Goal: Task Accomplishment & Management: Manage account settings

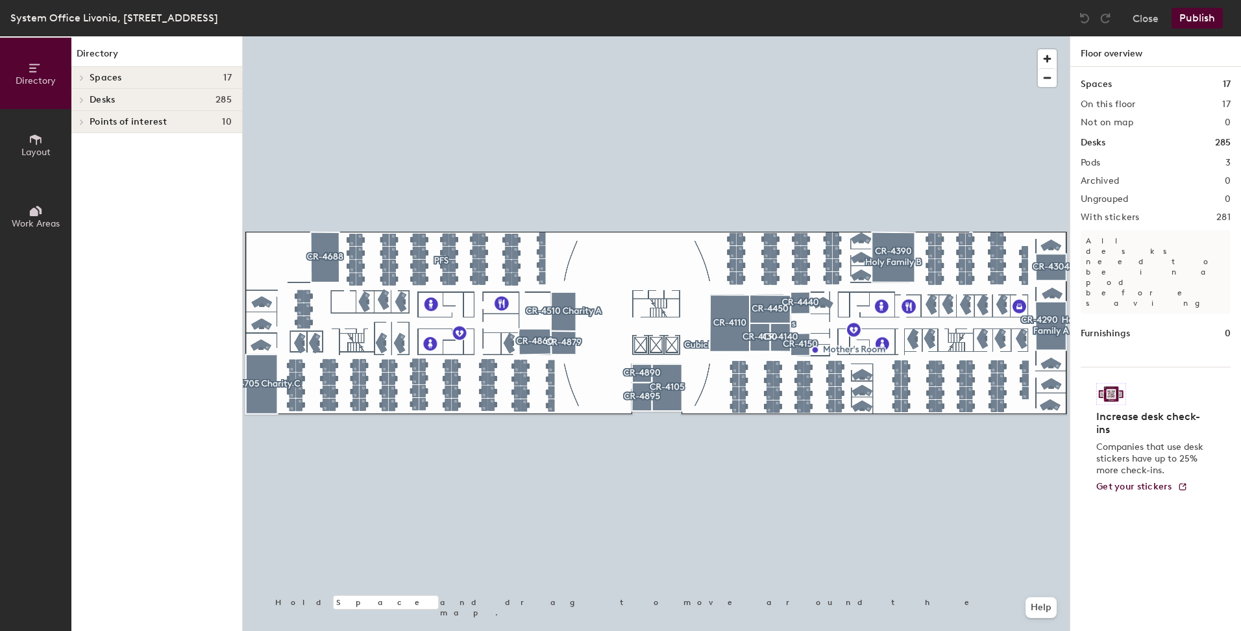
click at [212, 100] on h4 "Desks 285" at bounding box center [161, 100] width 142 height 10
click at [108, 97] on span "Desks" at bounding box center [102, 100] width 25 height 10
click at [110, 125] on span "Cubicles" at bounding box center [108, 123] width 36 height 11
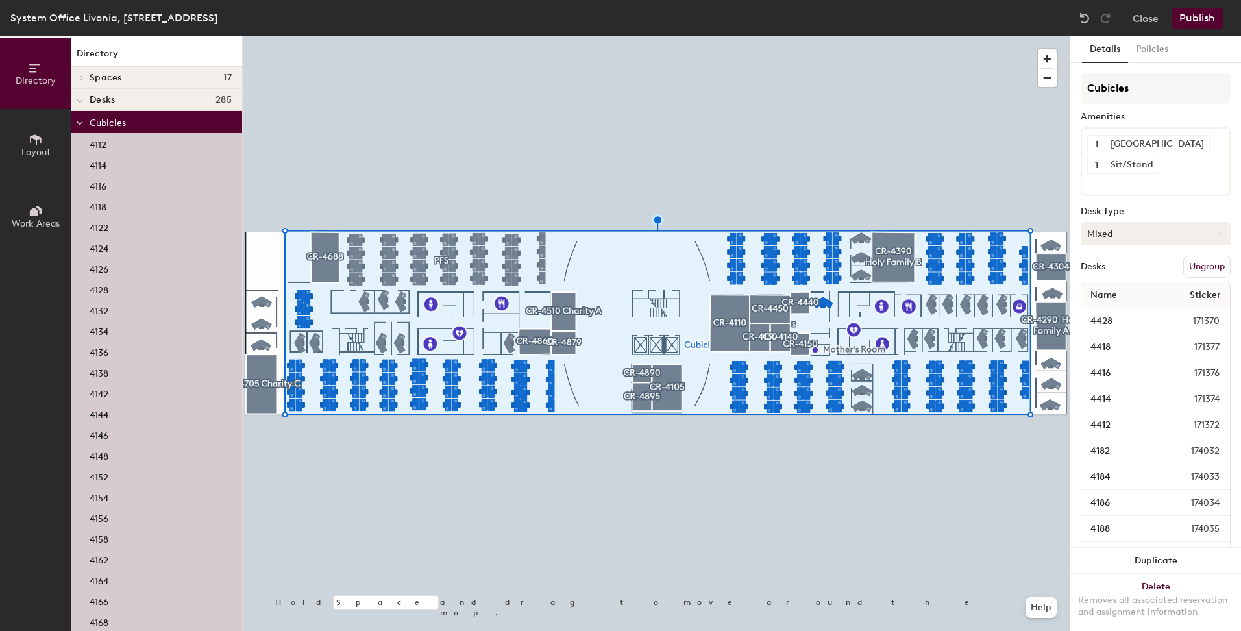
click at [1138, 235] on button "Mixed" at bounding box center [1156, 233] width 150 height 23
click at [1111, 313] on div "Hoteled" at bounding box center [1147, 312] width 130 height 19
click at [1129, 238] on button "Hoteled" at bounding box center [1156, 233] width 150 height 23
click at [1119, 273] on div "Assigned" at bounding box center [1147, 273] width 130 height 19
click at [106, 129] on p "Cubicles" at bounding box center [161, 122] width 142 height 17
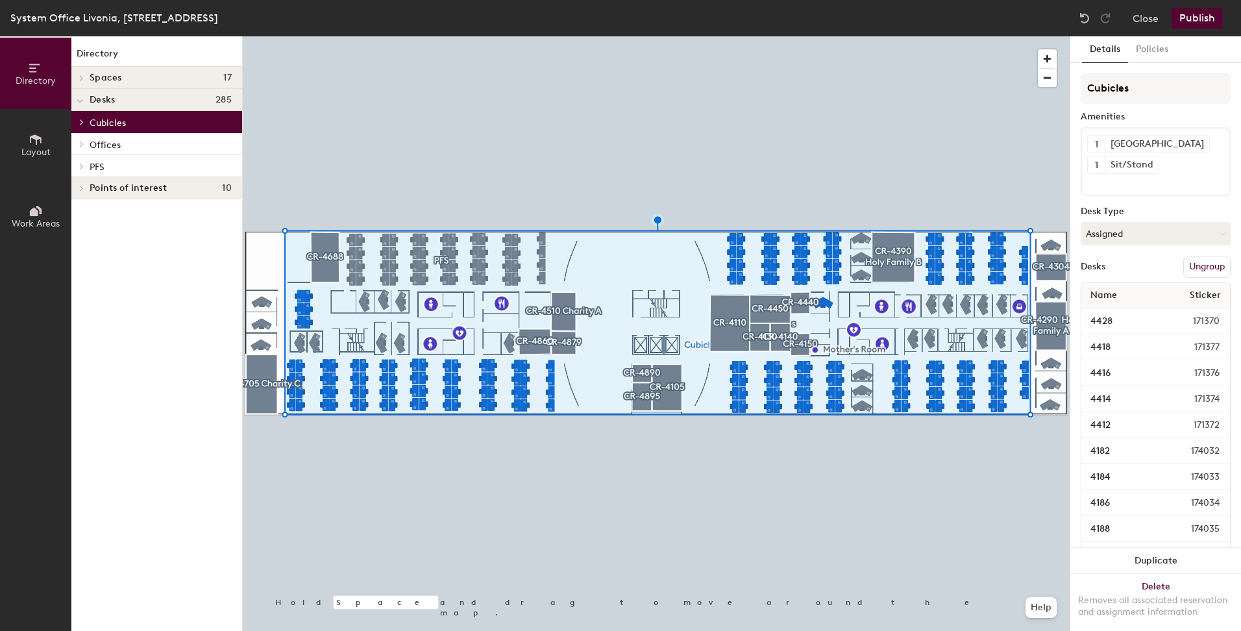
click at [105, 104] on span "Desks" at bounding box center [102, 100] width 25 height 10
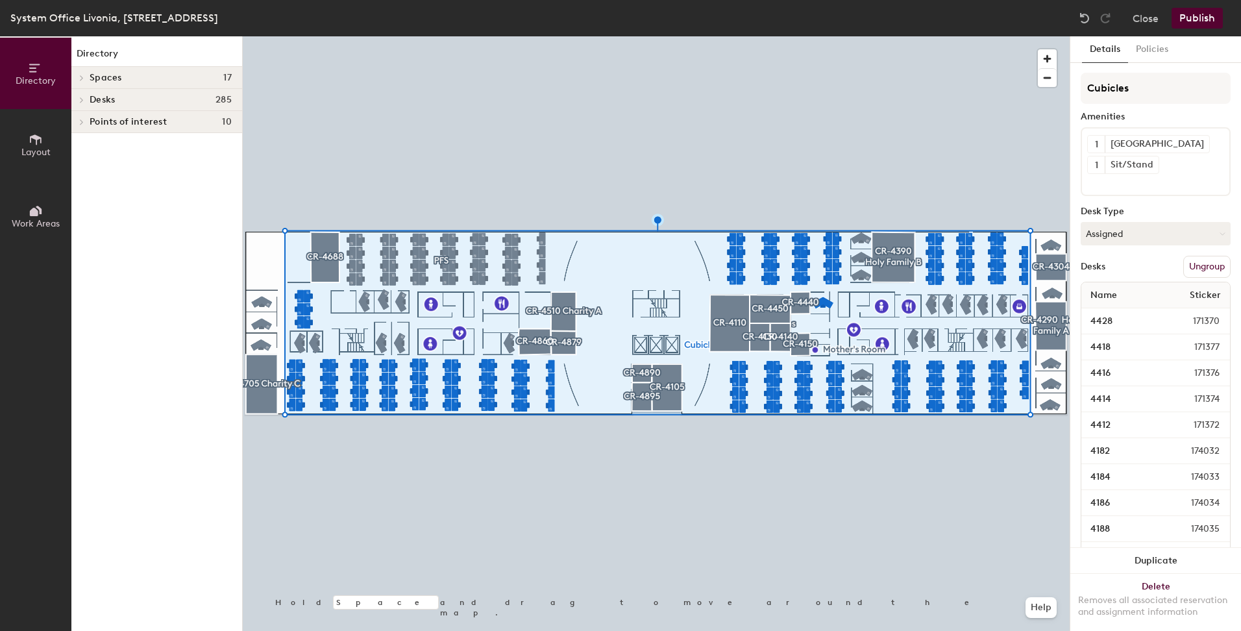
click at [108, 104] on span "Desks" at bounding box center [102, 100] width 25 height 10
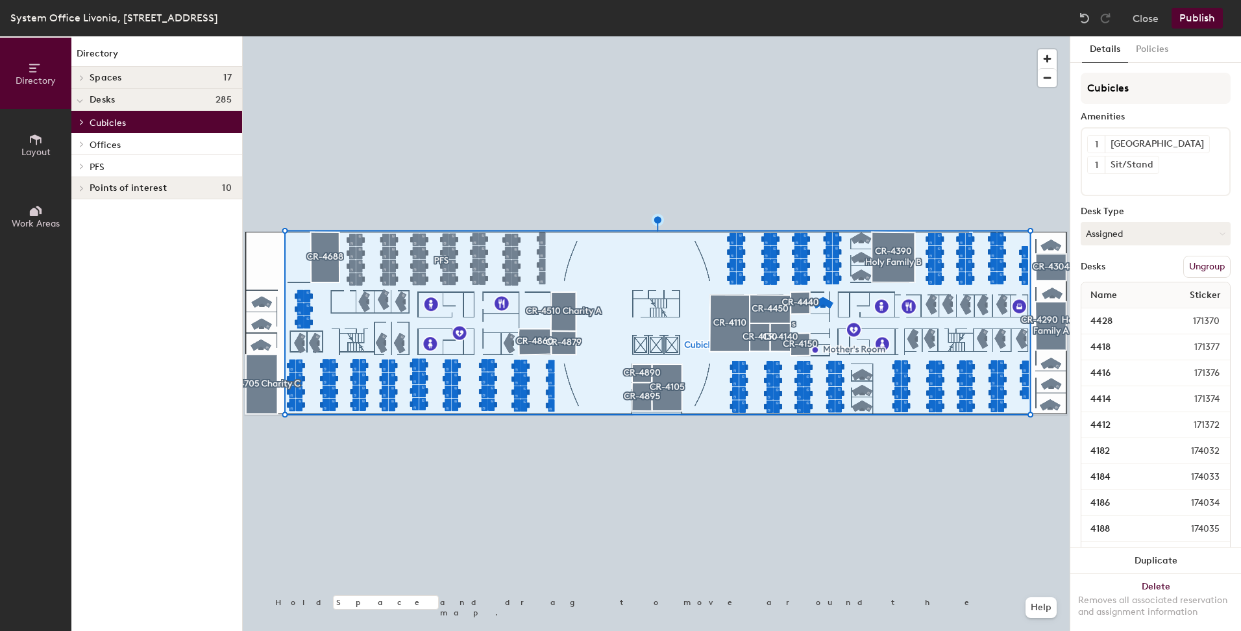
click at [115, 149] on span "Offices" at bounding box center [105, 145] width 31 height 11
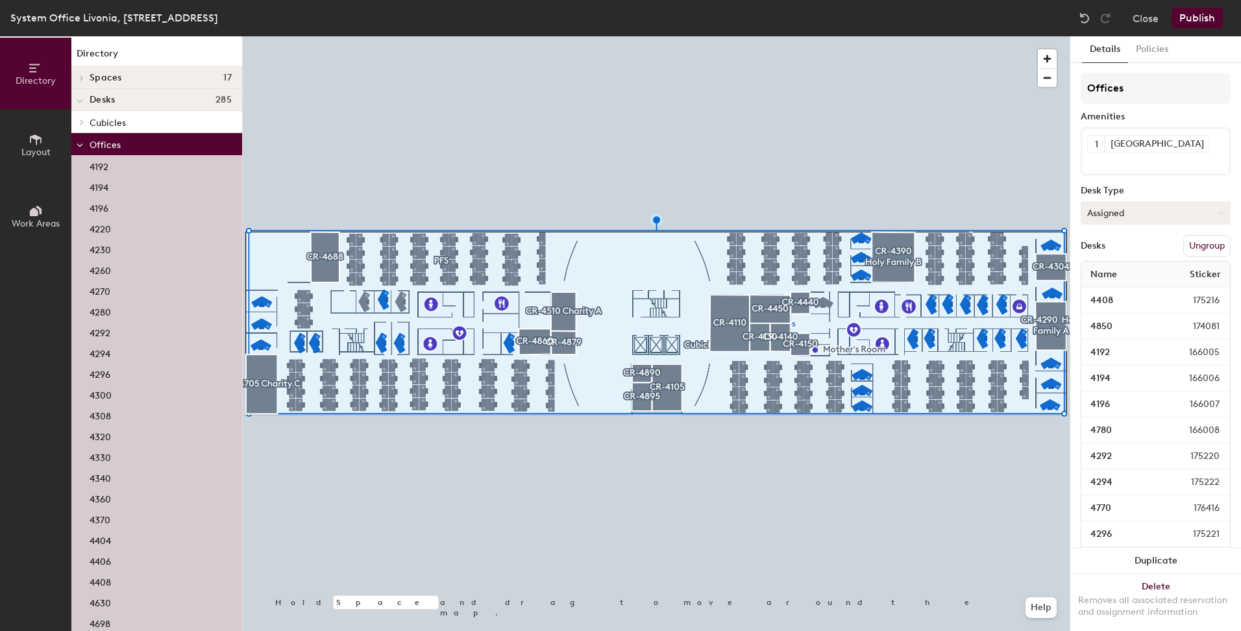
click at [1115, 212] on button "Assigned" at bounding box center [1156, 212] width 150 height 23
click at [1111, 256] on div "Assigned" at bounding box center [1147, 252] width 130 height 19
click at [132, 145] on p "Offices" at bounding box center [161, 144] width 142 height 17
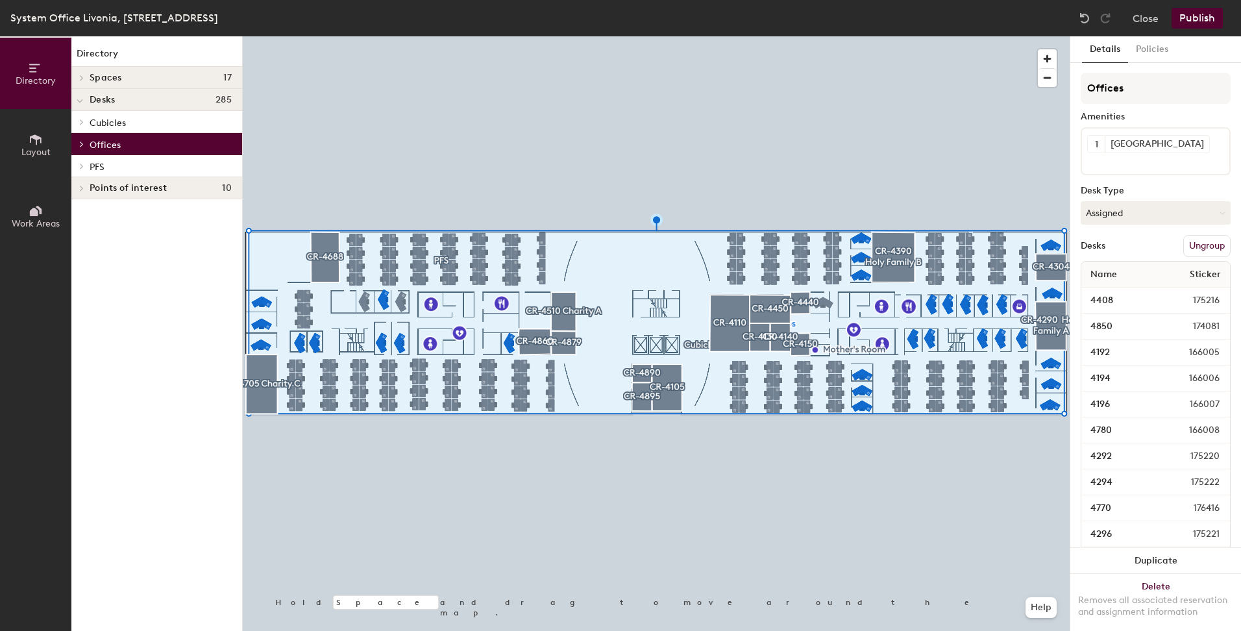
click at [123, 166] on p "PFS" at bounding box center [161, 166] width 142 height 17
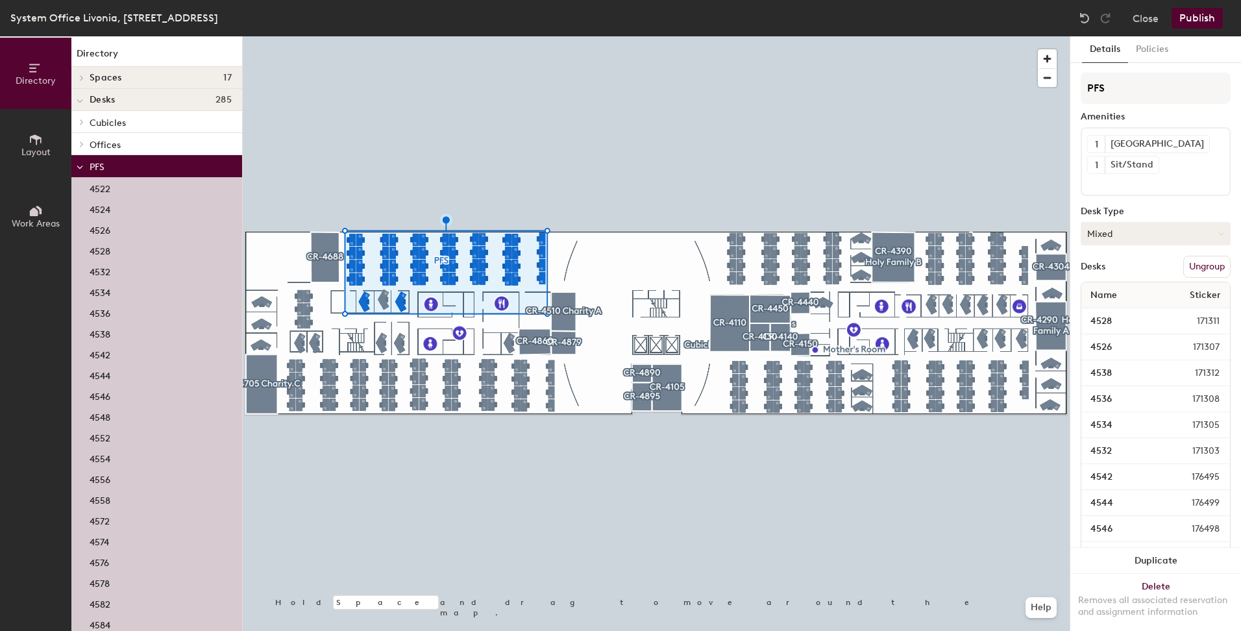
click at [1106, 229] on button "Mixed" at bounding box center [1156, 233] width 150 height 23
click at [1103, 269] on div "Assigned" at bounding box center [1147, 273] width 130 height 19
click at [117, 158] on p "PFS" at bounding box center [161, 166] width 142 height 17
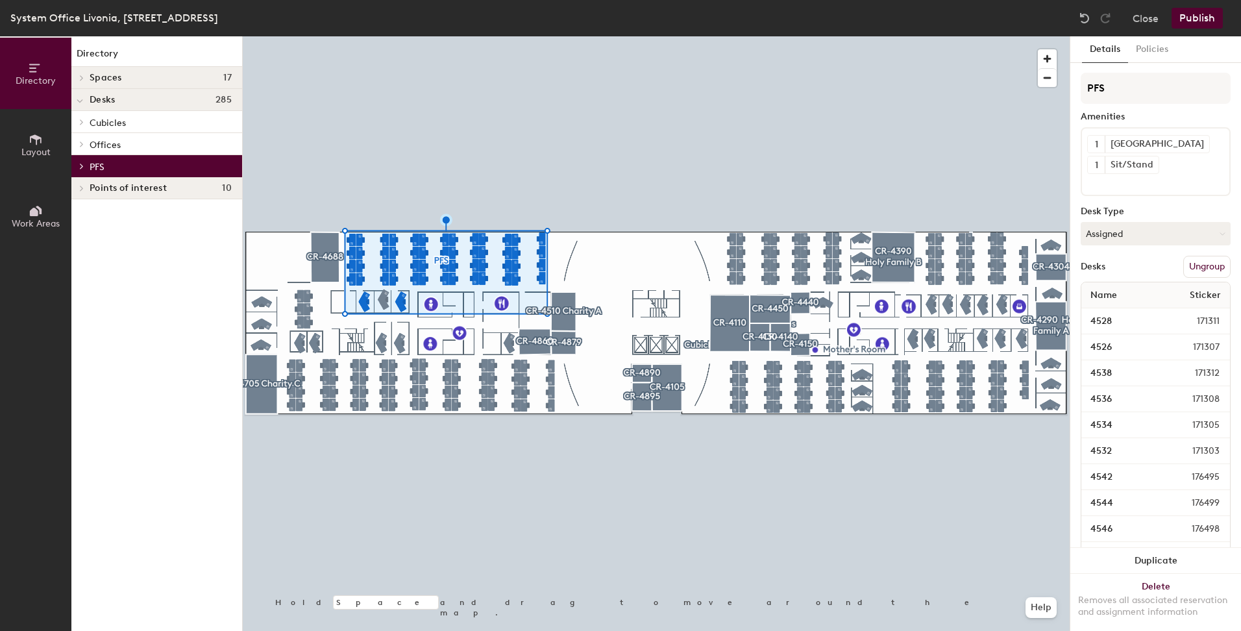
click at [355, 36] on div at bounding box center [656, 36] width 827 height 0
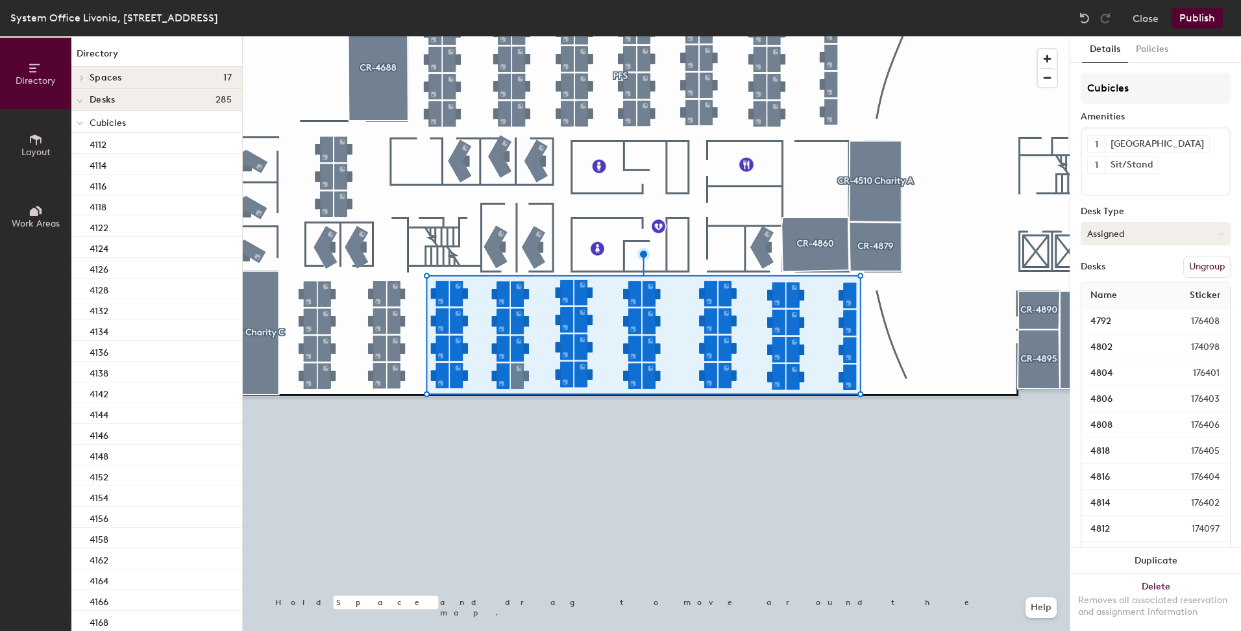
click at [1167, 234] on button "Assigned" at bounding box center [1156, 233] width 150 height 23
click at [1104, 308] on div "Hoteled" at bounding box center [1147, 312] width 130 height 19
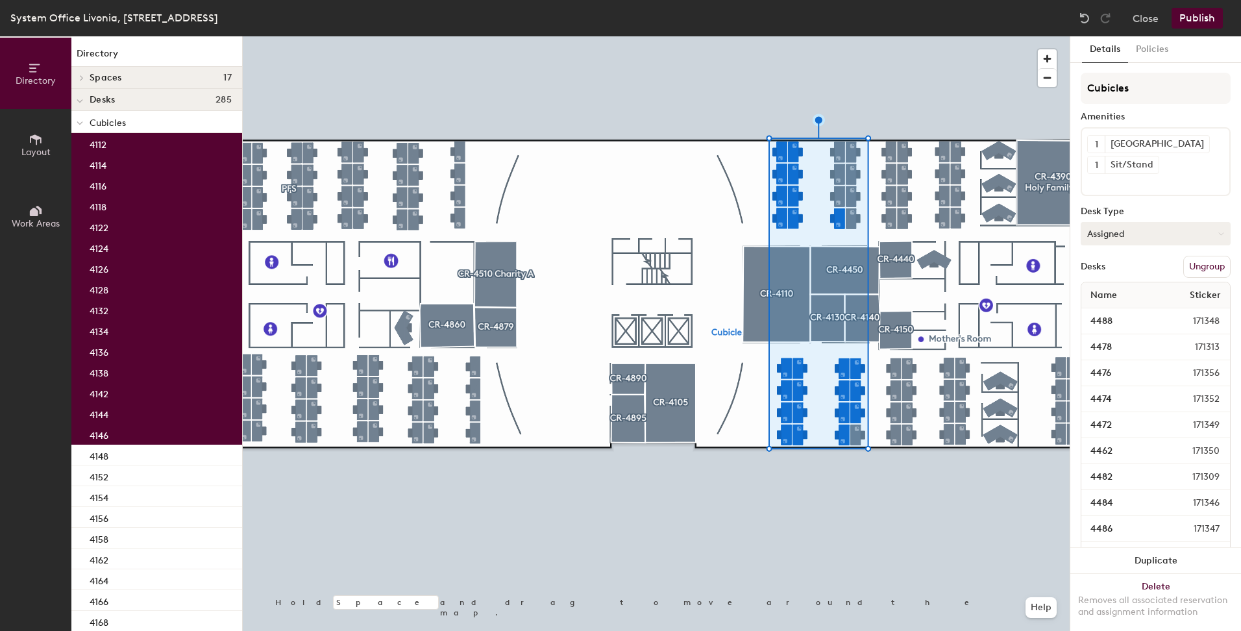
click at [1105, 238] on button "Assigned" at bounding box center [1156, 233] width 150 height 23
click at [1104, 310] on div "Hoteled" at bounding box center [1147, 312] width 130 height 19
click at [1198, 7] on div "System Office Livonia, 20555 4th Floor Close Publish" at bounding box center [620, 18] width 1241 height 36
click at [1195, 18] on button "Publish" at bounding box center [1197, 18] width 51 height 21
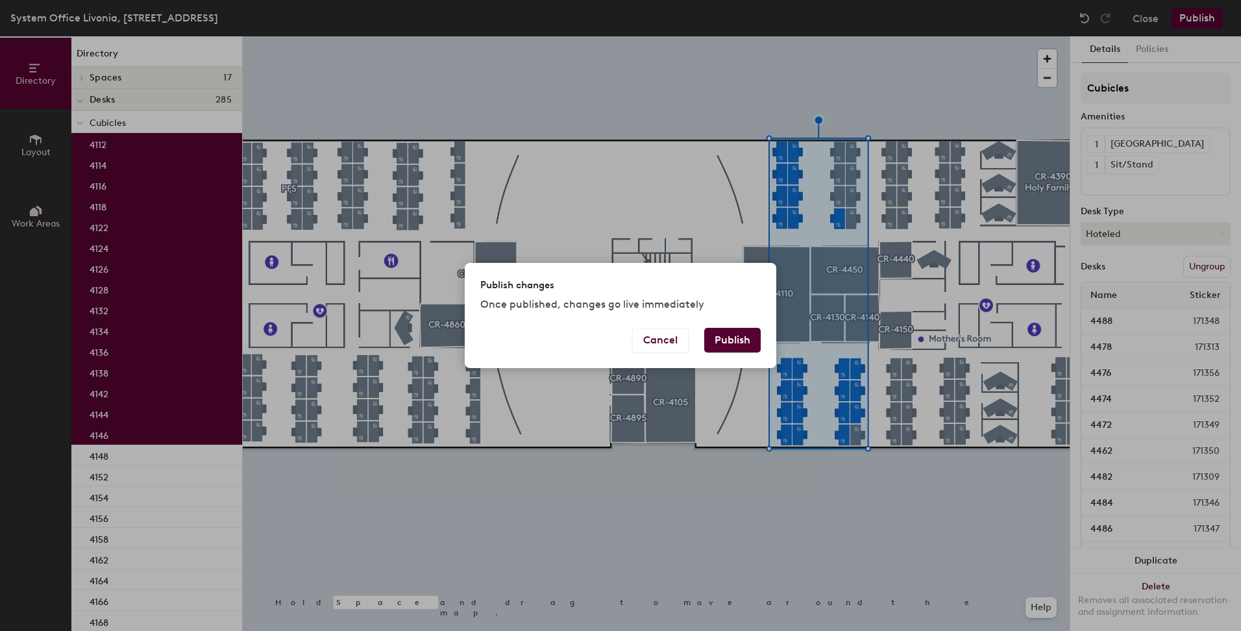
click at [740, 341] on button "Publish" at bounding box center [732, 340] width 56 height 25
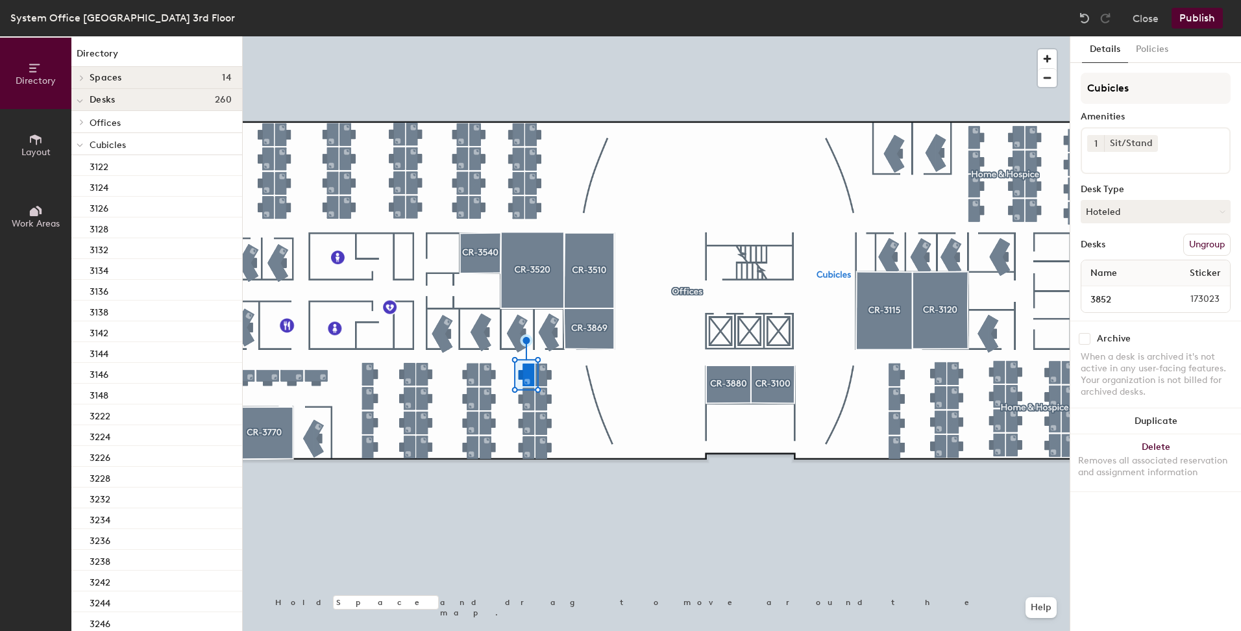
click at [136, 140] on p "Cubicles" at bounding box center [161, 144] width 142 height 17
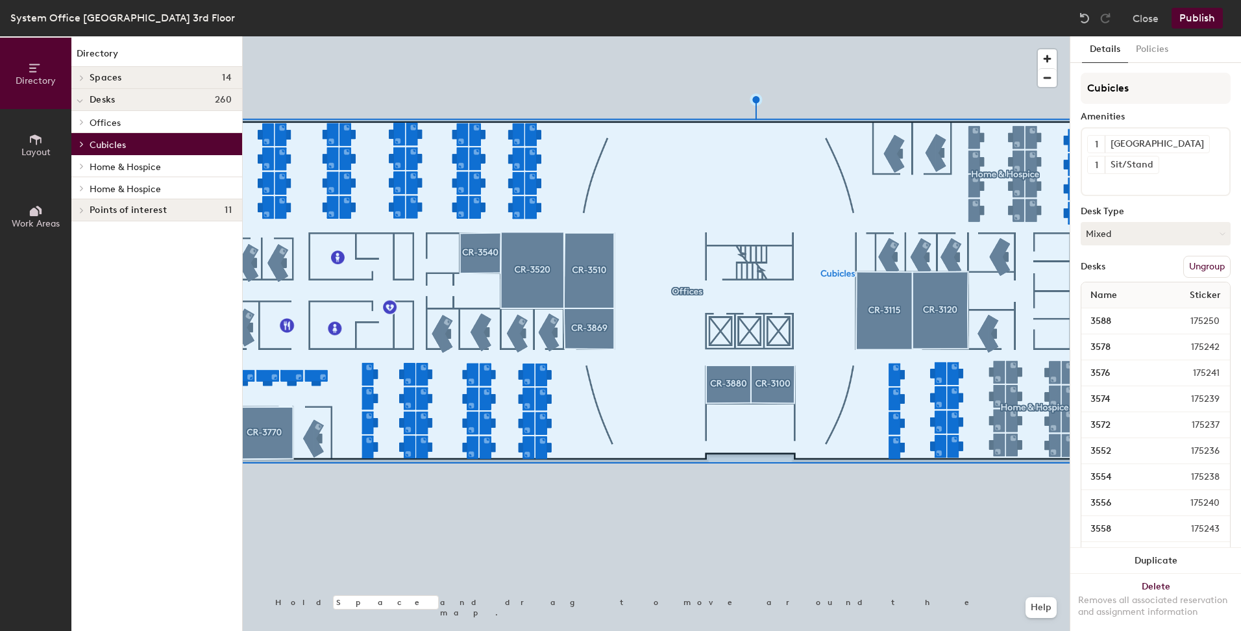
click at [141, 117] on p "Offices" at bounding box center [161, 122] width 142 height 17
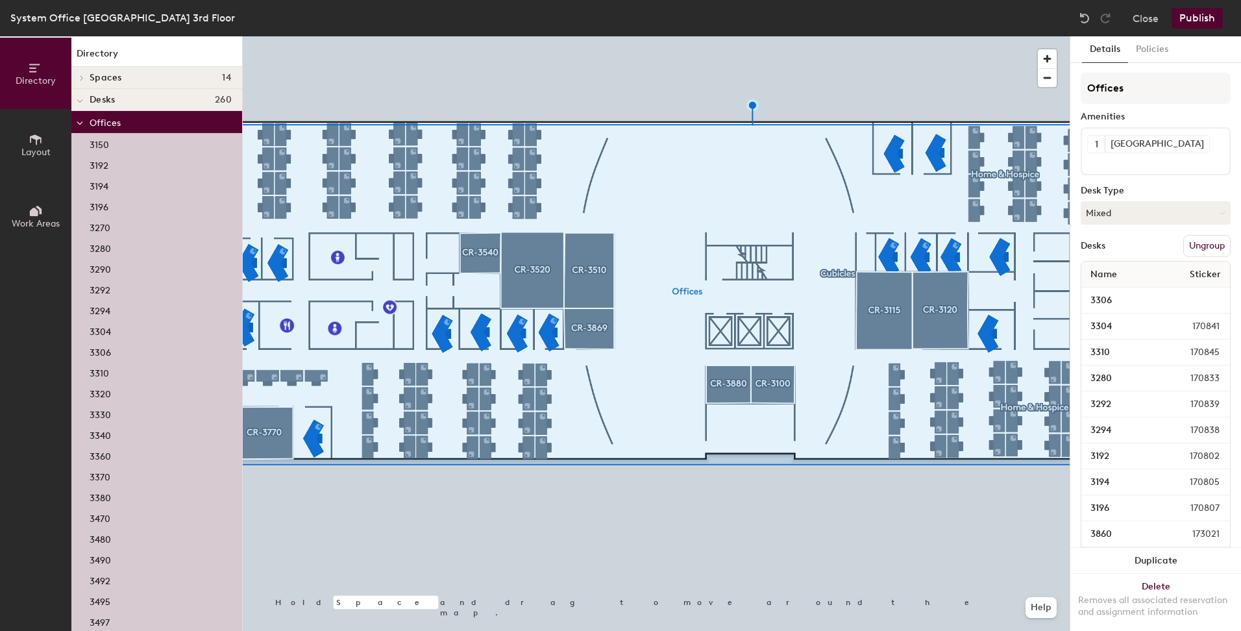
click at [141, 117] on p "Offices" at bounding box center [161, 122] width 142 height 17
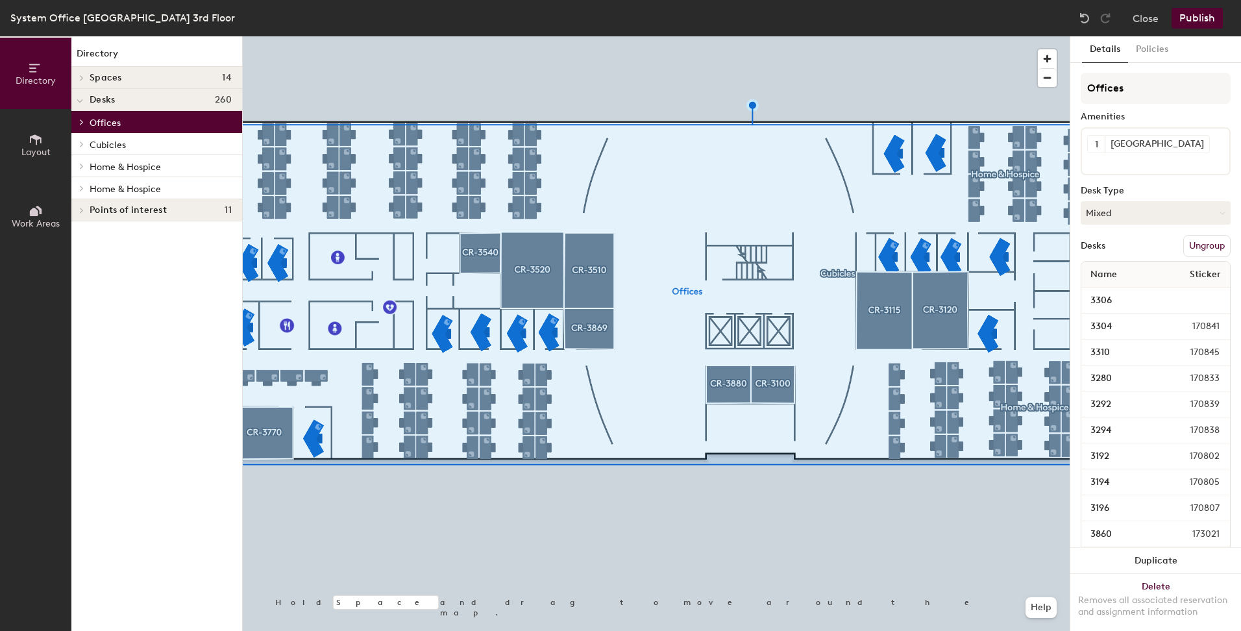
click at [143, 126] on p "Offices" at bounding box center [161, 122] width 142 height 17
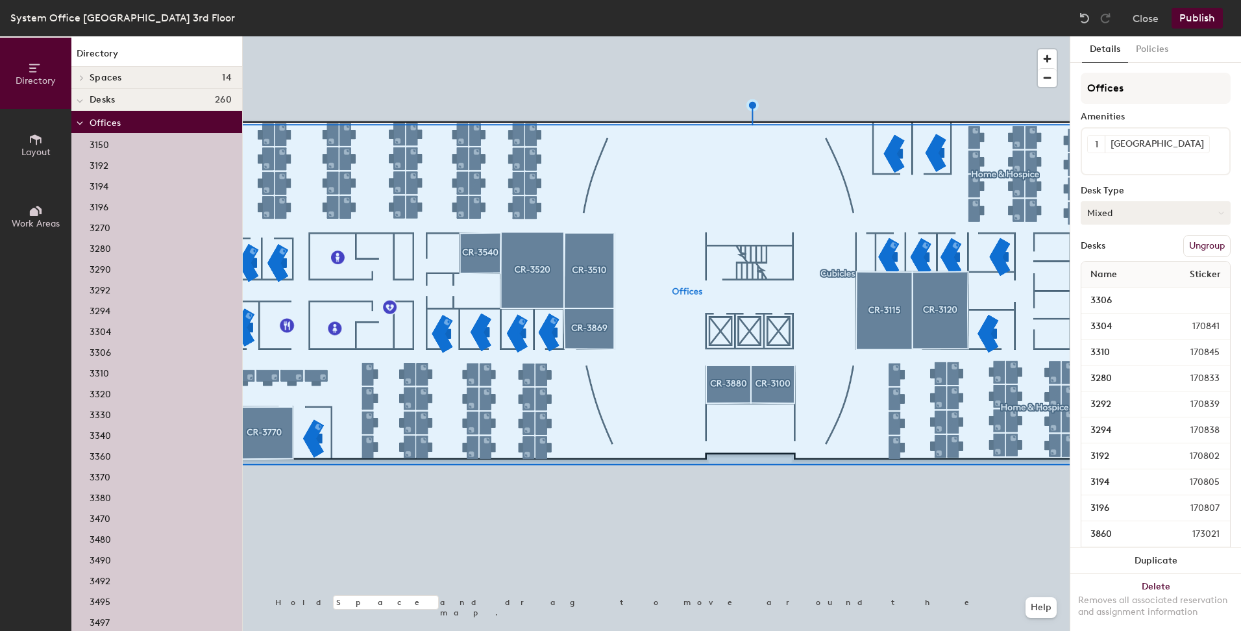
click at [1119, 213] on button "Mixed" at bounding box center [1156, 212] width 150 height 23
click at [1115, 252] on div "Assigned" at bounding box center [1147, 252] width 130 height 19
click at [151, 123] on p "Offices" at bounding box center [161, 122] width 142 height 17
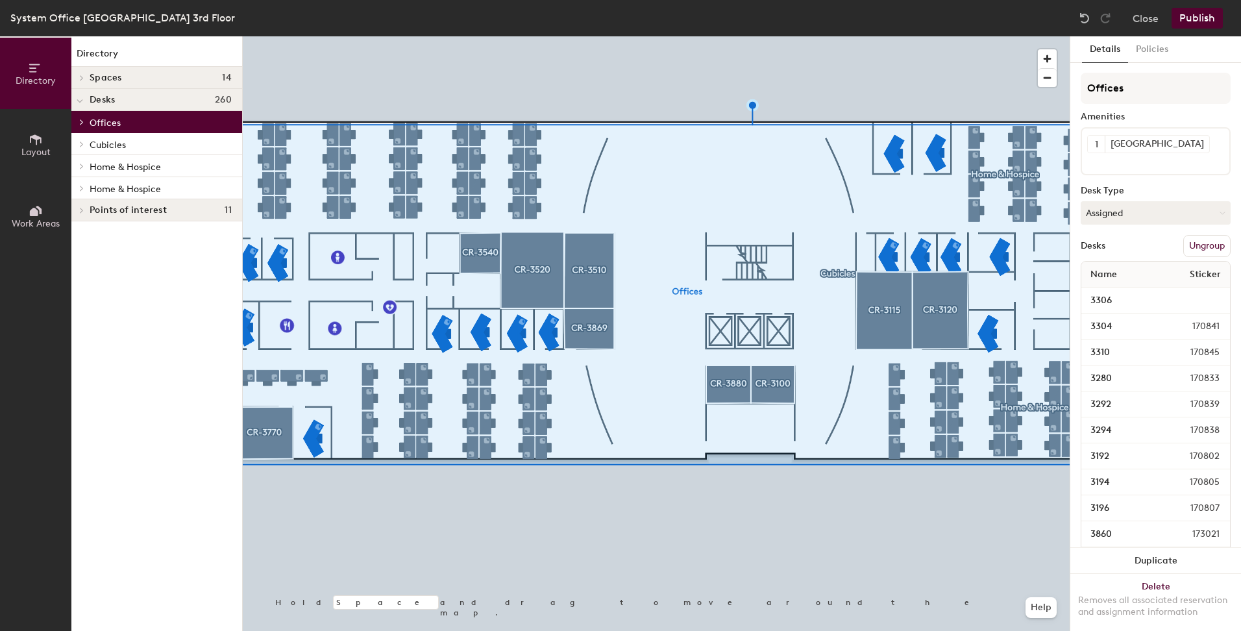
click at [133, 149] on p "Cubicles" at bounding box center [161, 144] width 142 height 17
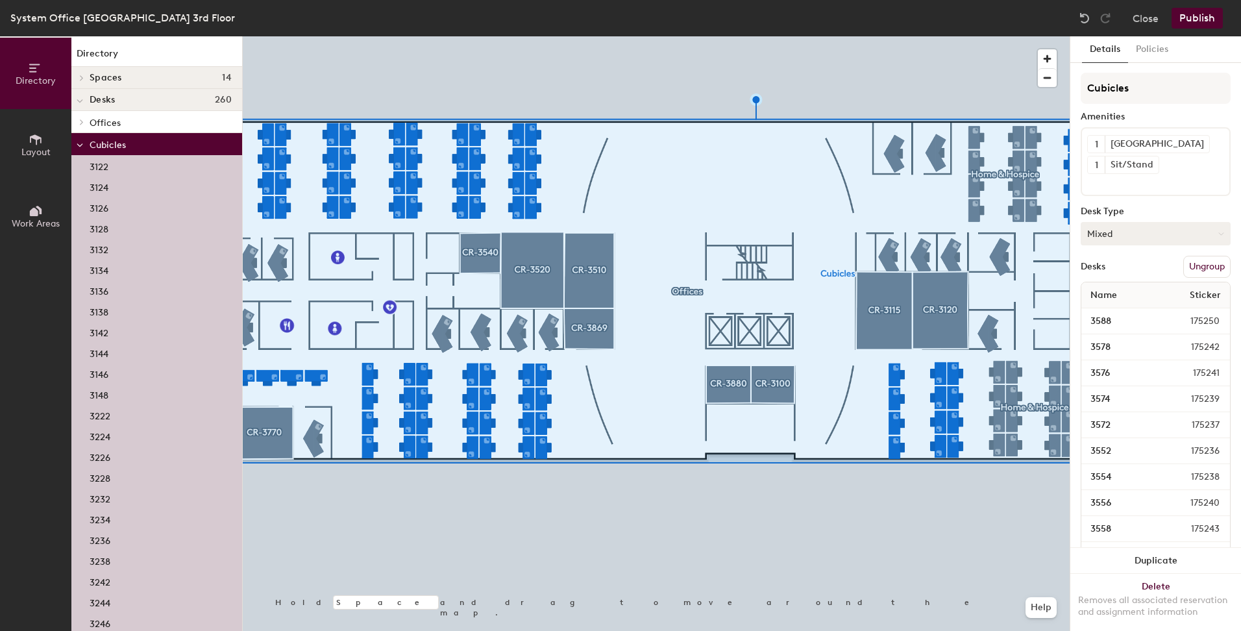
click at [1141, 229] on button "Mixed" at bounding box center [1156, 233] width 150 height 23
click at [1112, 277] on div "Assigned" at bounding box center [1147, 273] width 130 height 19
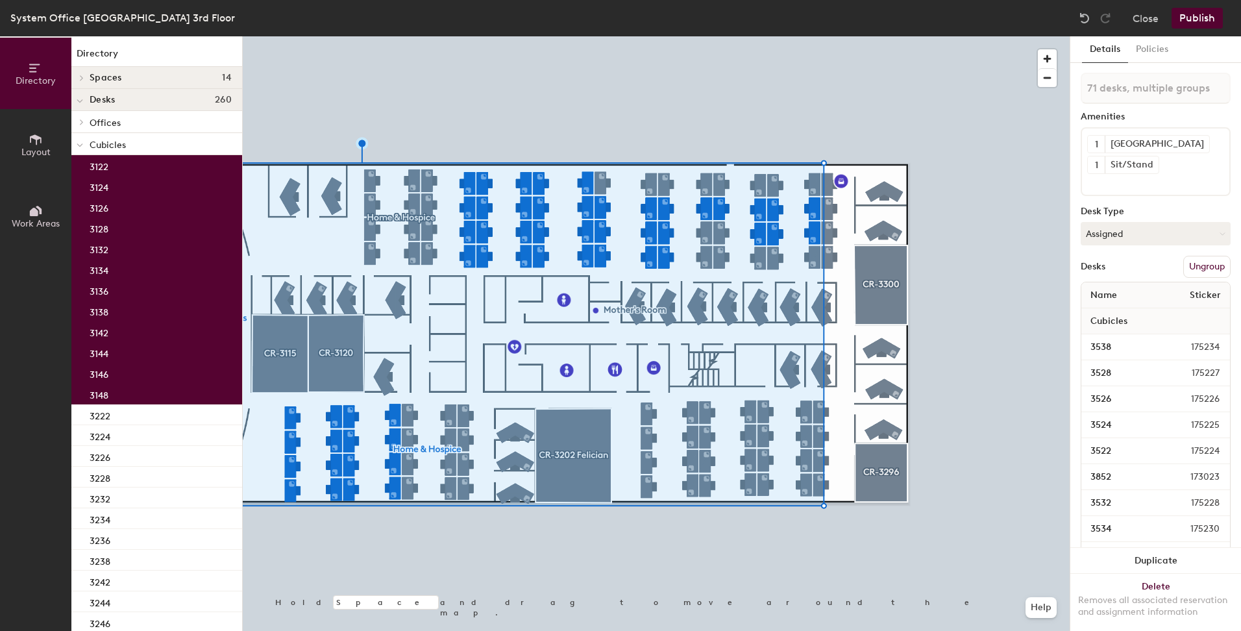
type input "72 desks, multiple groups"
click at [1159, 225] on button "Assigned" at bounding box center [1156, 233] width 150 height 23
click at [1115, 314] on div "Hoteled" at bounding box center [1147, 312] width 130 height 19
click at [1196, 22] on button "Publish" at bounding box center [1197, 18] width 51 height 21
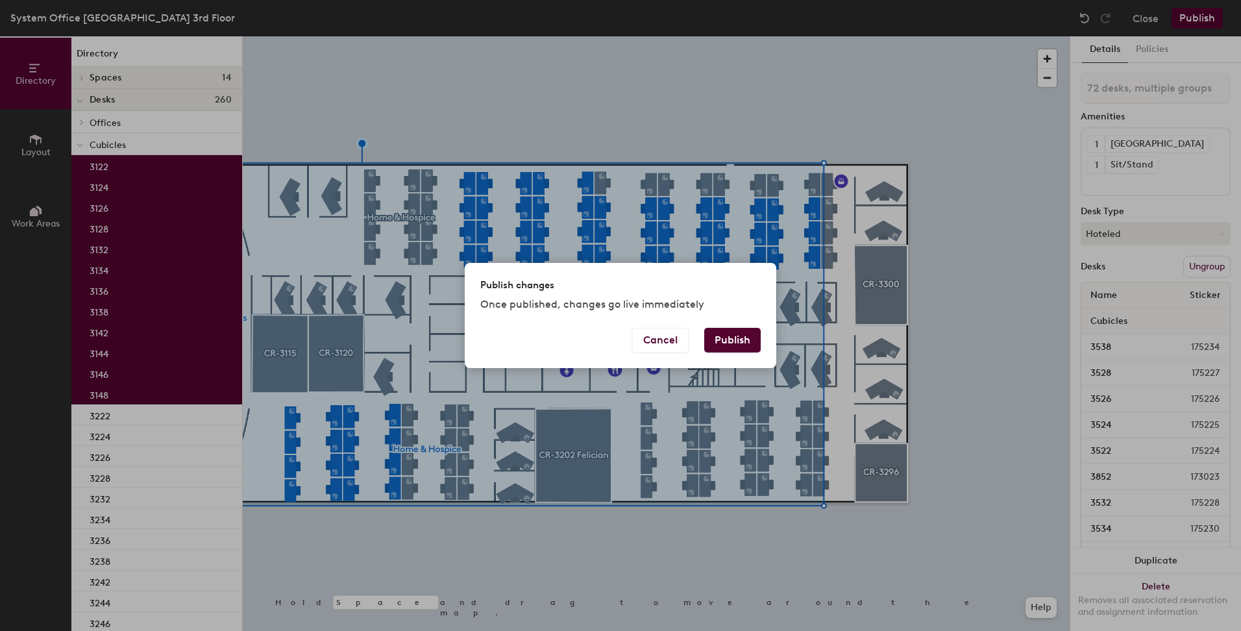
click at [725, 338] on button "Publish" at bounding box center [732, 340] width 56 height 25
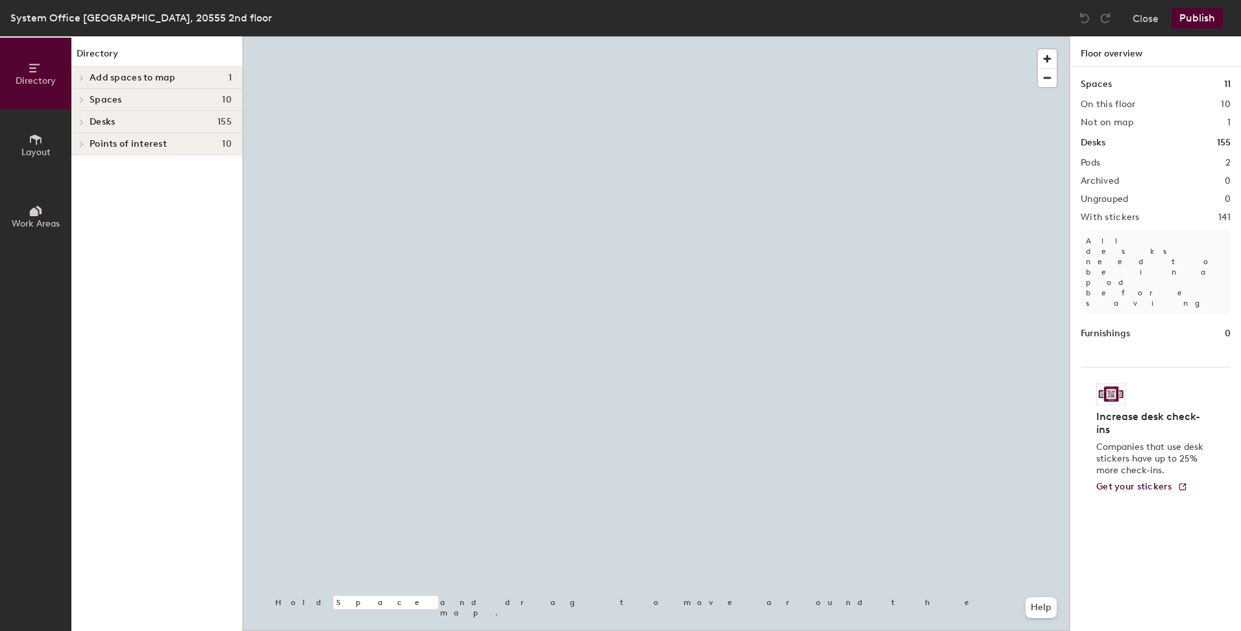
click at [148, 95] on h4 "Spaces 10" at bounding box center [161, 100] width 142 height 10
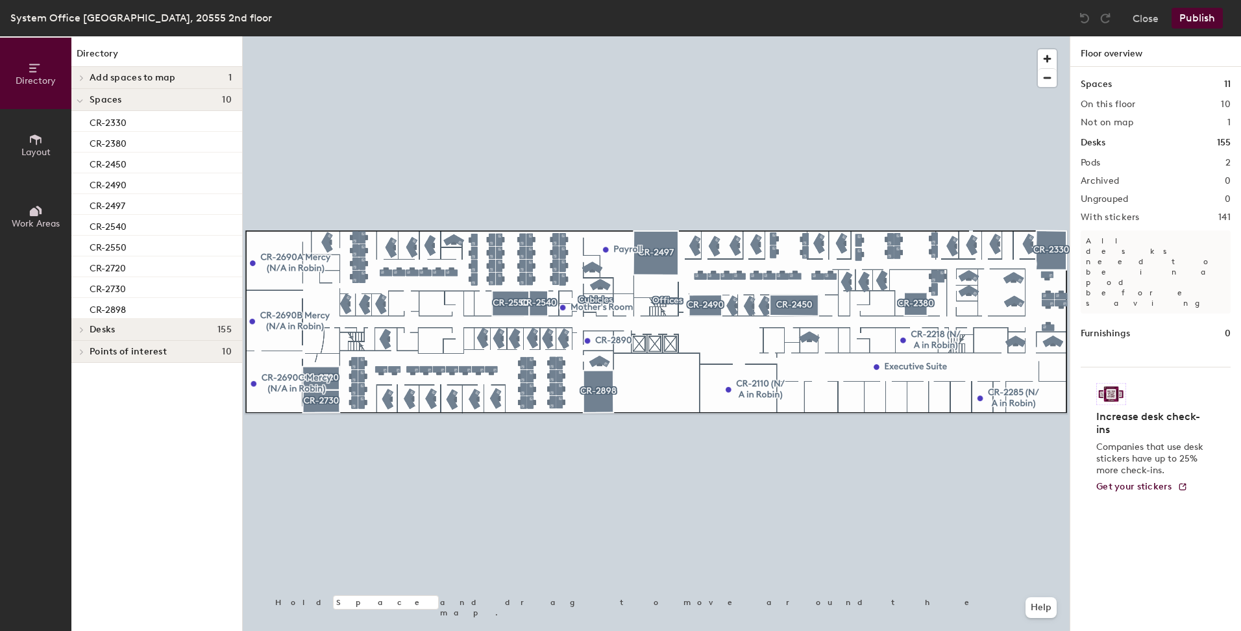
click at [148, 95] on h4 "Spaces 10" at bounding box center [161, 100] width 142 height 10
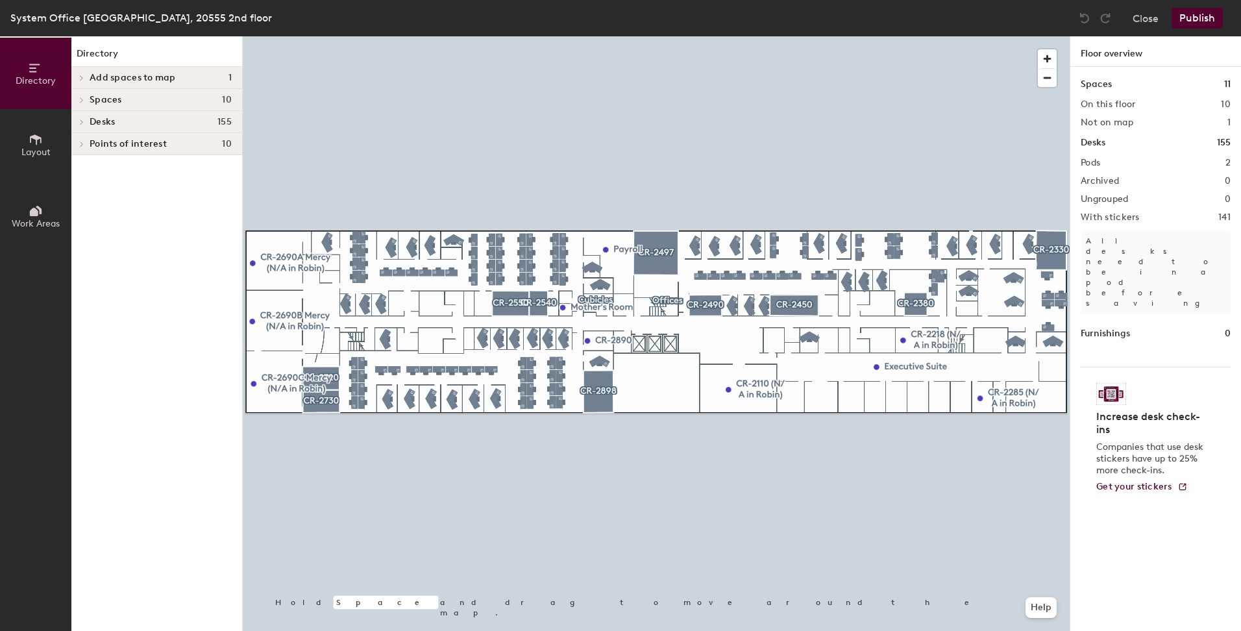
click at [143, 114] on div "Desks 155" at bounding box center [156, 122] width 171 height 22
click at [178, 135] on div "Directory Add spaces to map 1 CR-2610 Spaces 10 CR-2330 CR-2380 CR-2450 CR-2490…" at bounding box center [156, 333] width 171 height 595
click at [178, 151] on p "Cubicles" at bounding box center [161, 144] width 142 height 17
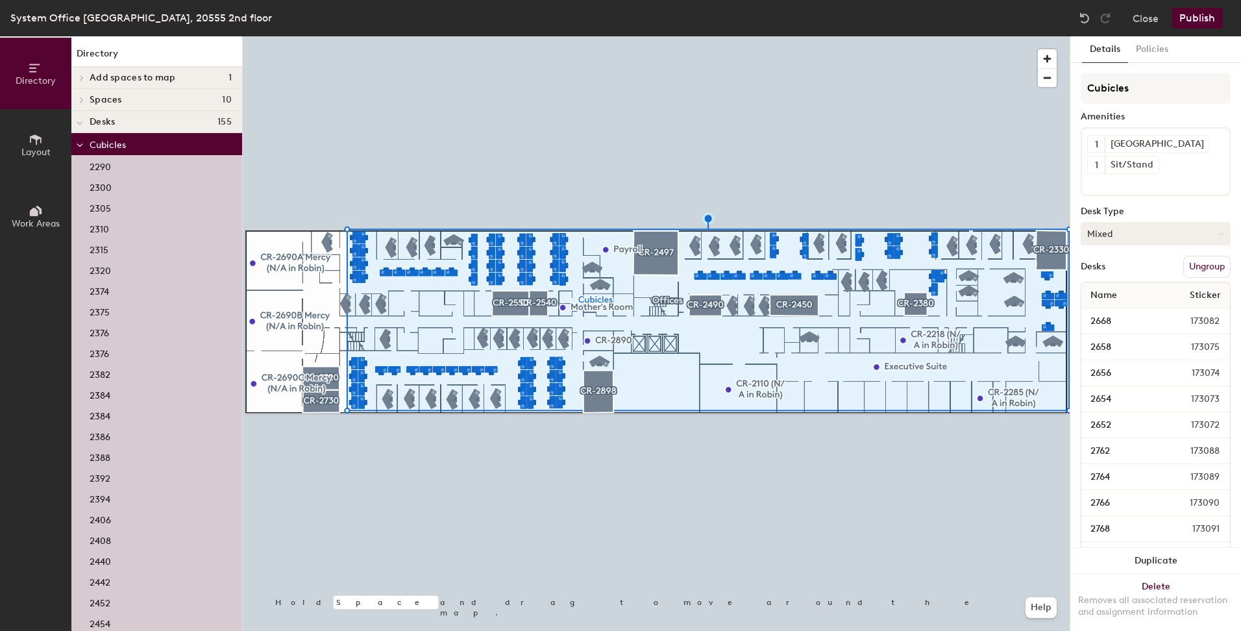
click at [1145, 236] on button "Mixed" at bounding box center [1156, 233] width 150 height 23
click at [1130, 271] on div "Assigned" at bounding box center [1147, 273] width 130 height 19
click at [110, 152] on p "Cubicles" at bounding box center [161, 144] width 142 height 17
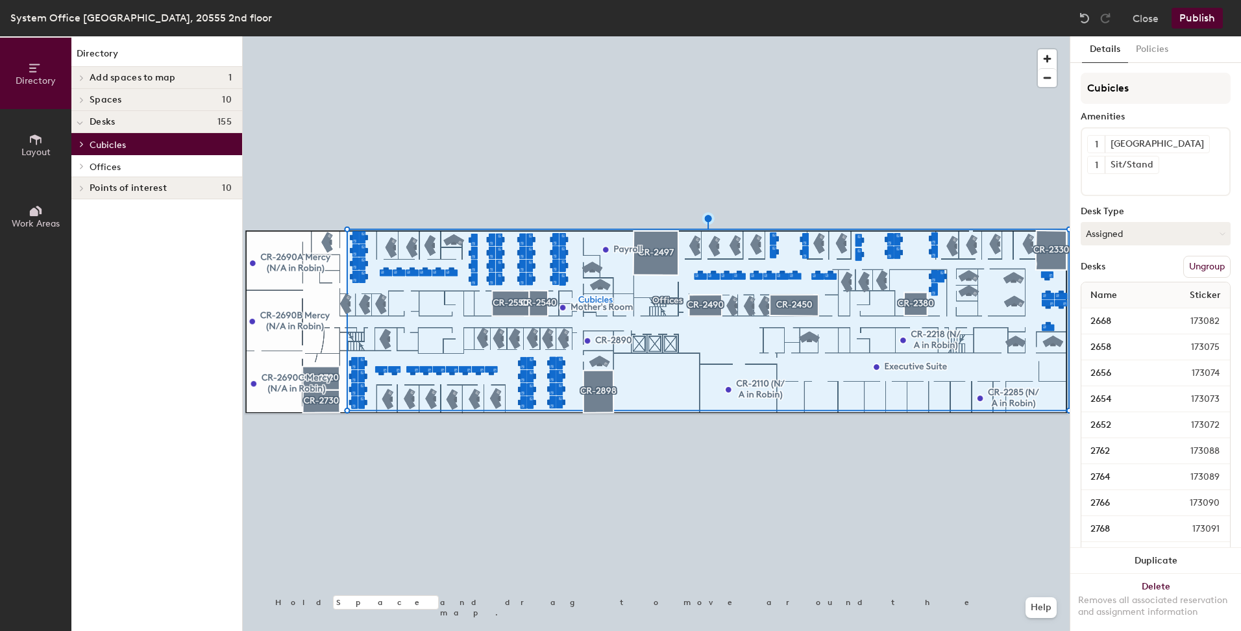
click at [114, 166] on span "Offices" at bounding box center [105, 167] width 31 height 11
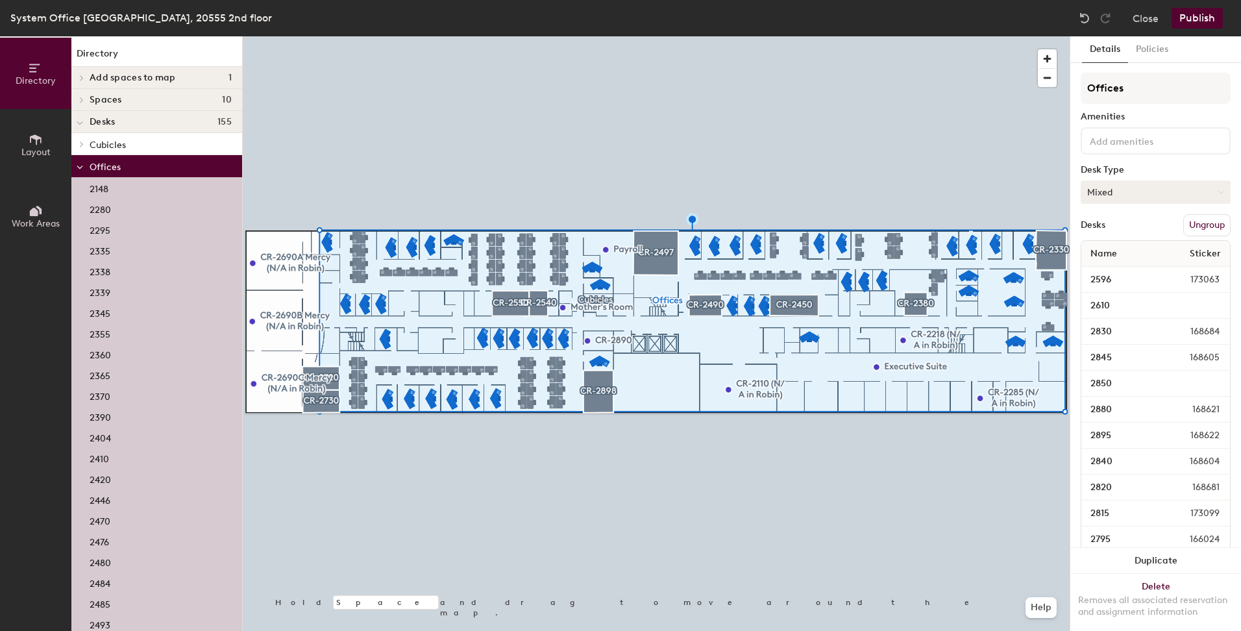
click at [1143, 199] on button "Mixed" at bounding box center [1156, 191] width 150 height 23
click at [1104, 229] on div "Assigned" at bounding box center [1147, 232] width 130 height 19
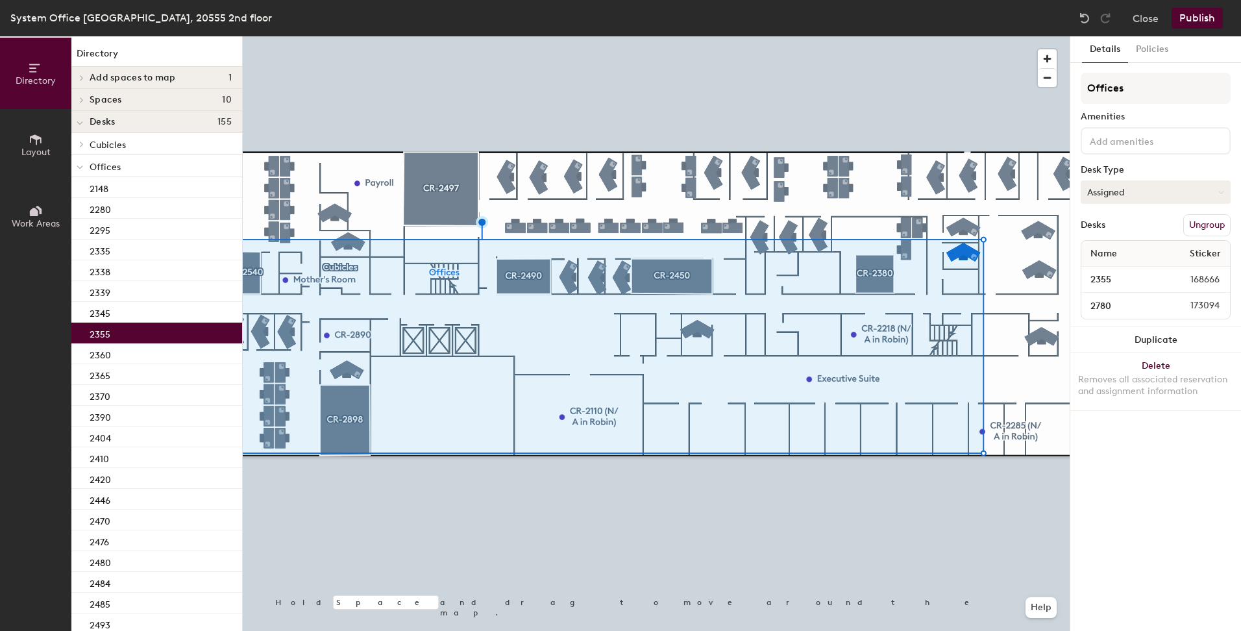
click at [1170, 198] on button "Assigned" at bounding box center [1156, 191] width 150 height 23
click at [1104, 276] on div "Hoteled" at bounding box center [1147, 271] width 130 height 19
click at [103, 162] on span "Offices" at bounding box center [105, 167] width 31 height 11
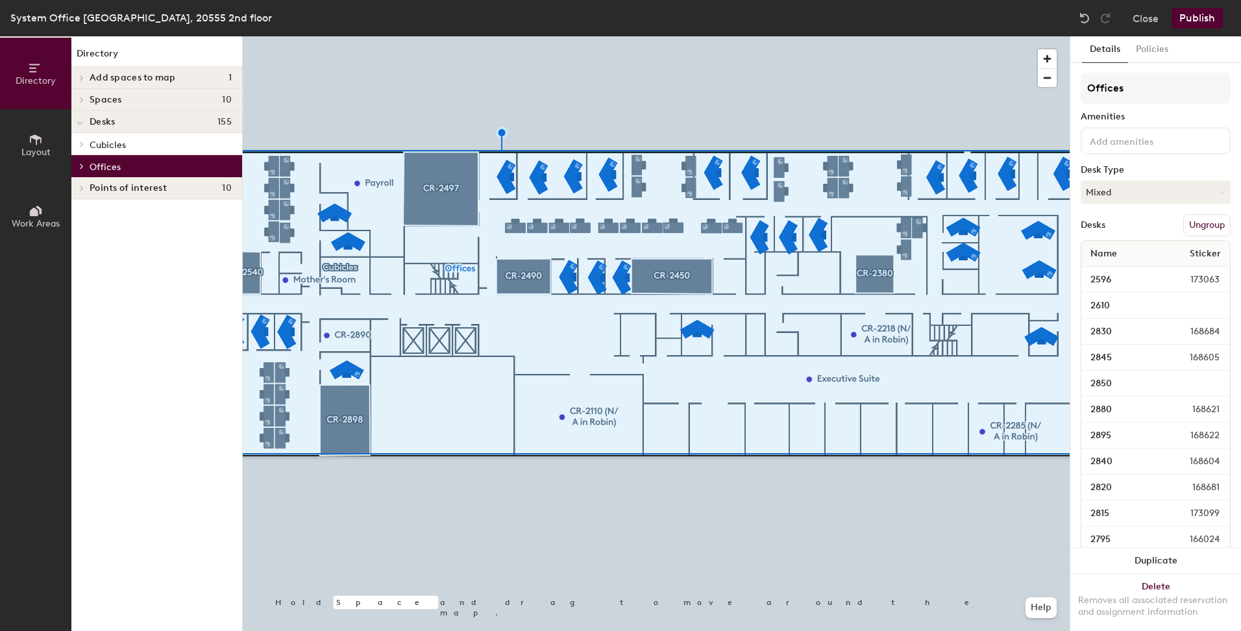
click at [119, 142] on span "Cubicles" at bounding box center [108, 145] width 36 height 11
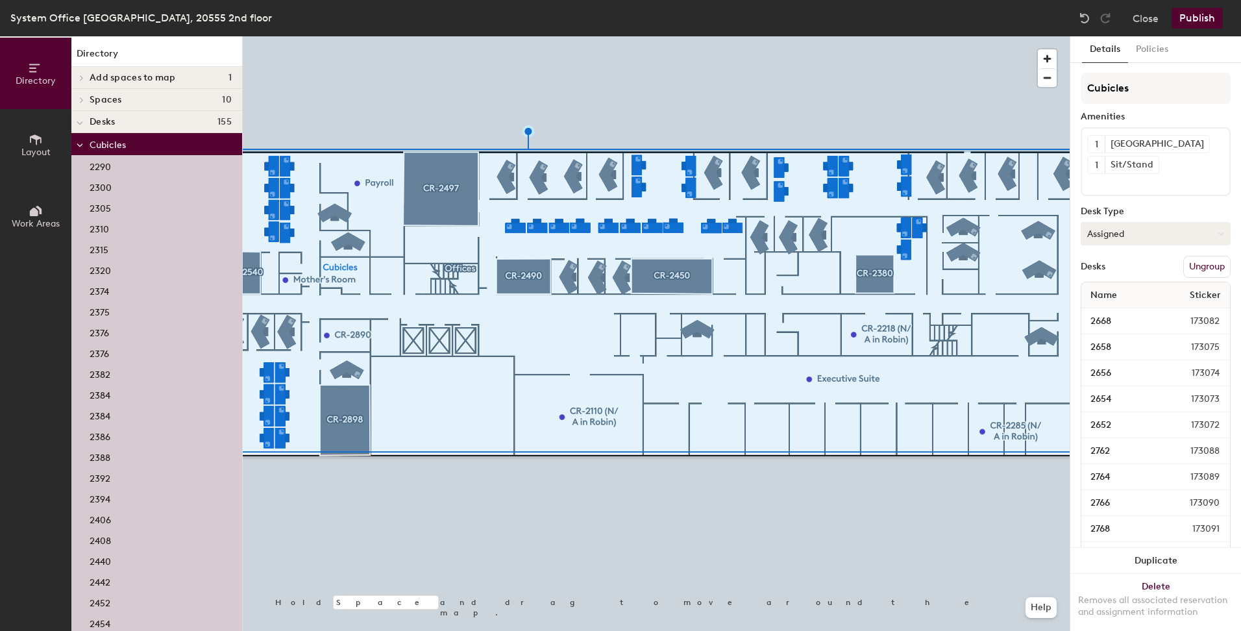
click at [1128, 234] on button "Assigned" at bounding box center [1156, 233] width 150 height 23
click at [1122, 273] on div "Assigned" at bounding box center [1147, 273] width 130 height 19
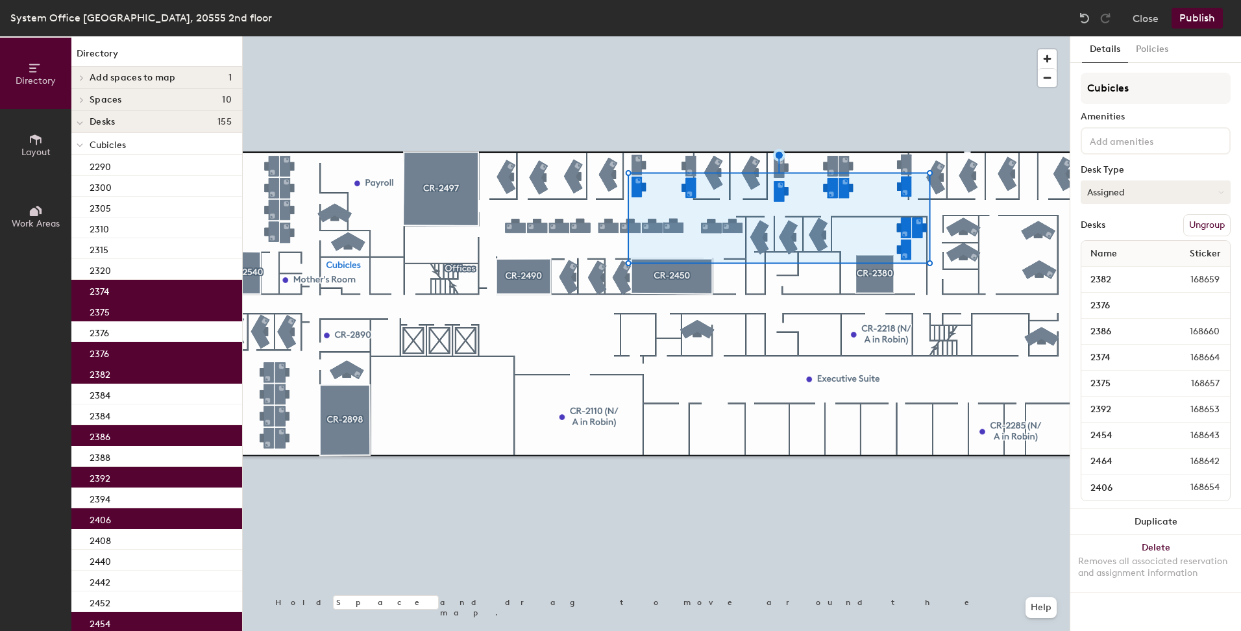
click at [1104, 189] on button "Assigned" at bounding box center [1156, 191] width 150 height 23
click at [1108, 272] on div "Hoteled" at bounding box center [1147, 271] width 130 height 19
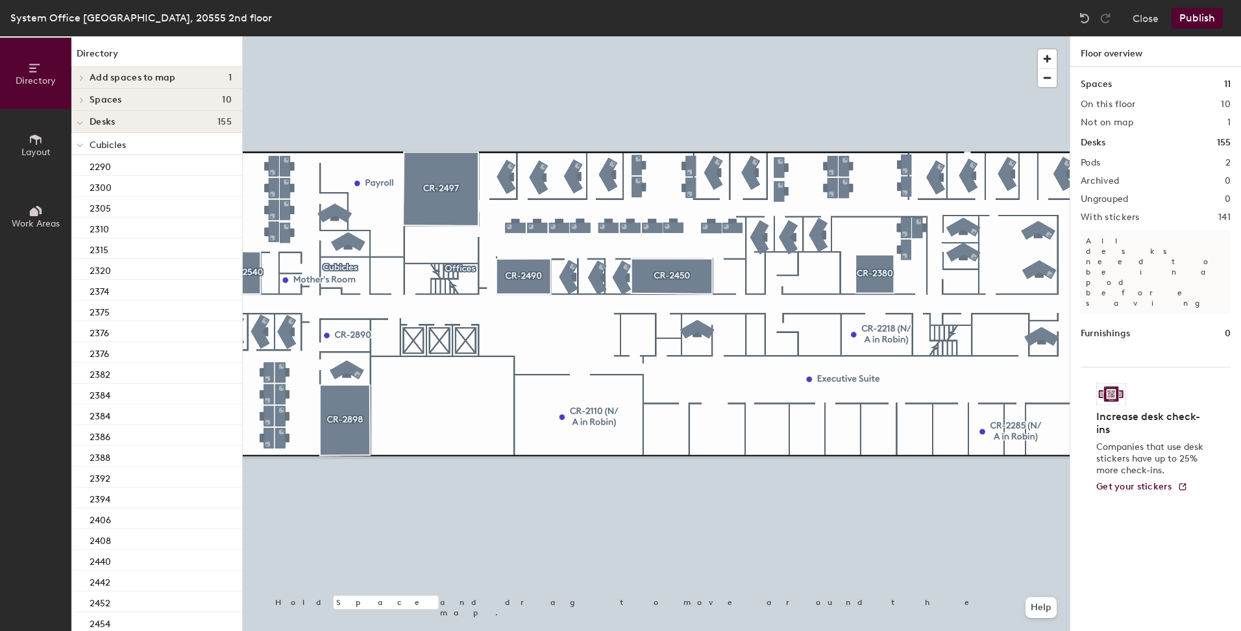
click at [1185, 18] on button "Publish" at bounding box center [1197, 18] width 51 height 21
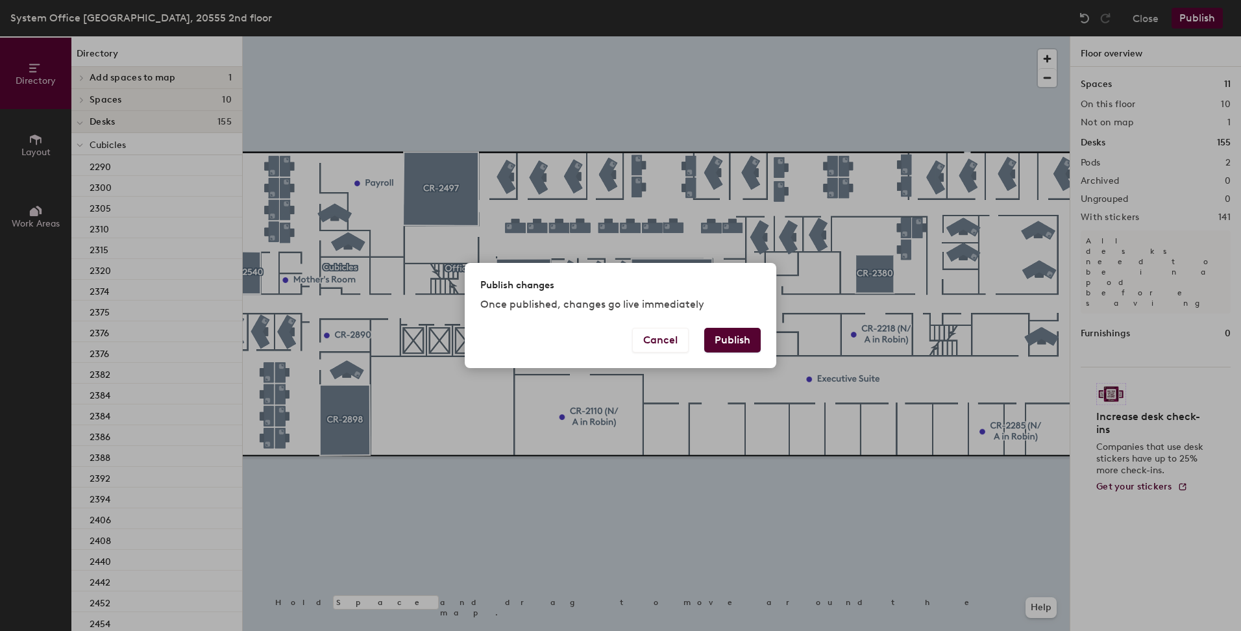
click at [740, 337] on button "Publish" at bounding box center [732, 340] width 56 height 25
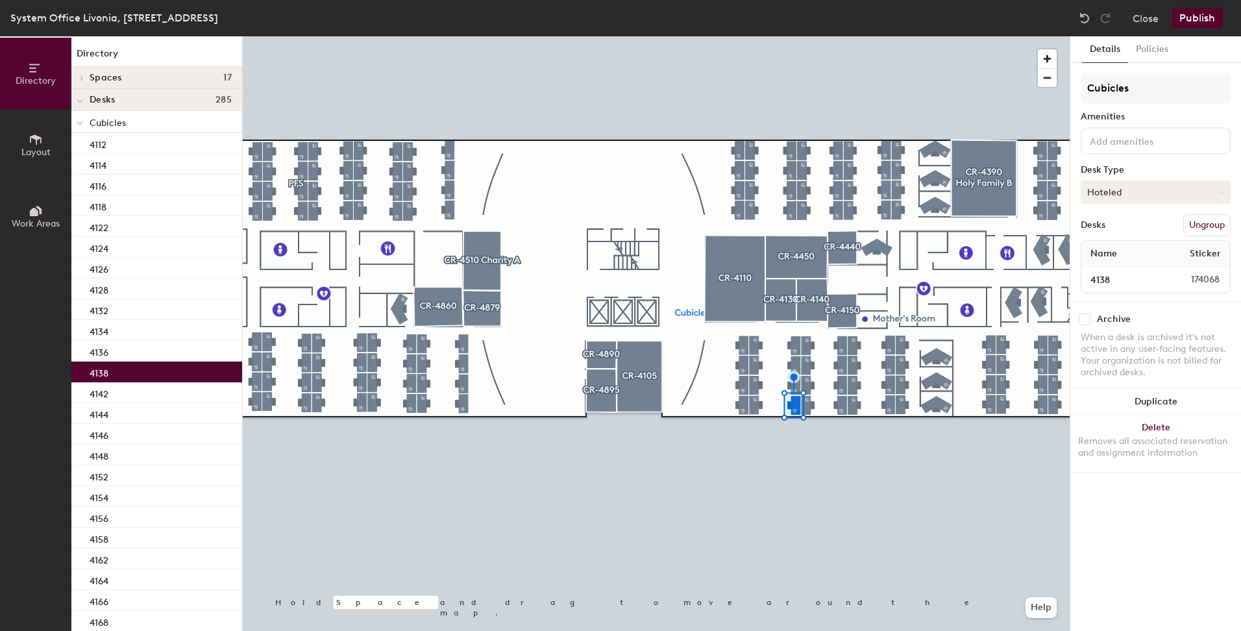
click at [1139, 188] on button "Hoteled" at bounding box center [1156, 191] width 150 height 23
click at [1113, 234] on div "Assigned" at bounding box center [1147, 232] width 130 height 19
click at [1191, 15] on button "Publish" at bounding box center [1197, 18] width 51 height 21
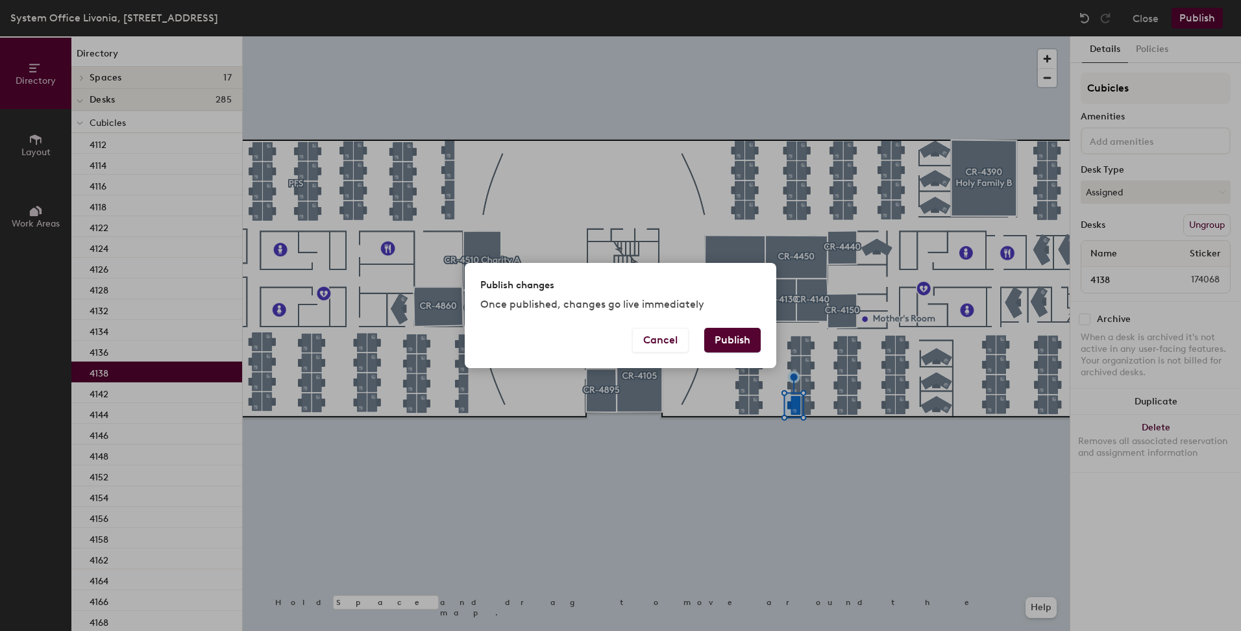
click at [745, 336] on button "Publish" at bounding box center [732, 340] width 56 height 25
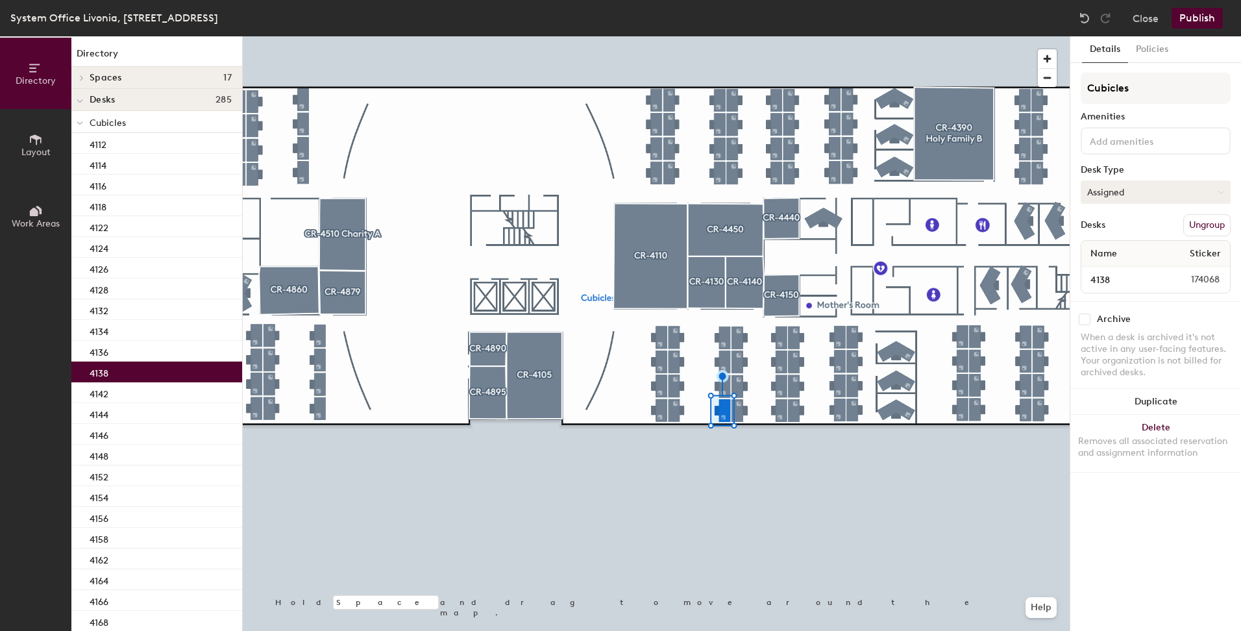
click at [1130, 189] on button "Assigned" at bounding box center [1156, 191] width 150 height 23
click at [1116, 269] on div "Hoteled" at bounding box center [1147, 271] width 130 height 19
click at [1196, 14] on button "Publish" at bounding box center [1197, 18] width 51 height 21
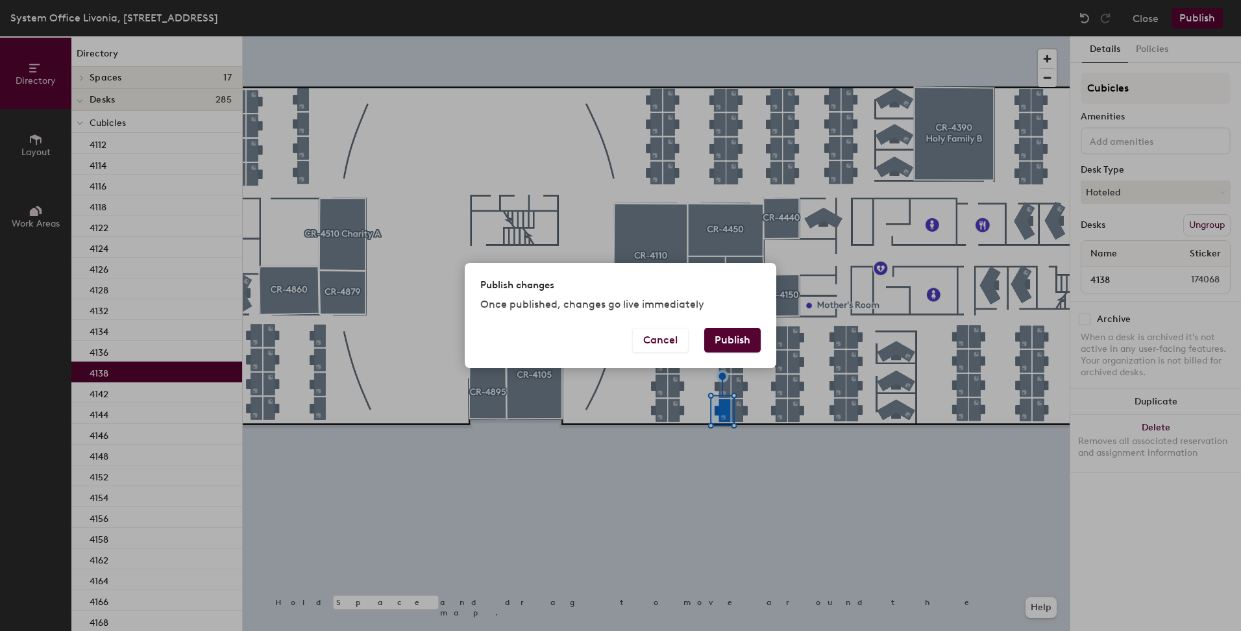
click at [743, 338] on button "Publish" at bounding box center [732, 340] width 56 height 25
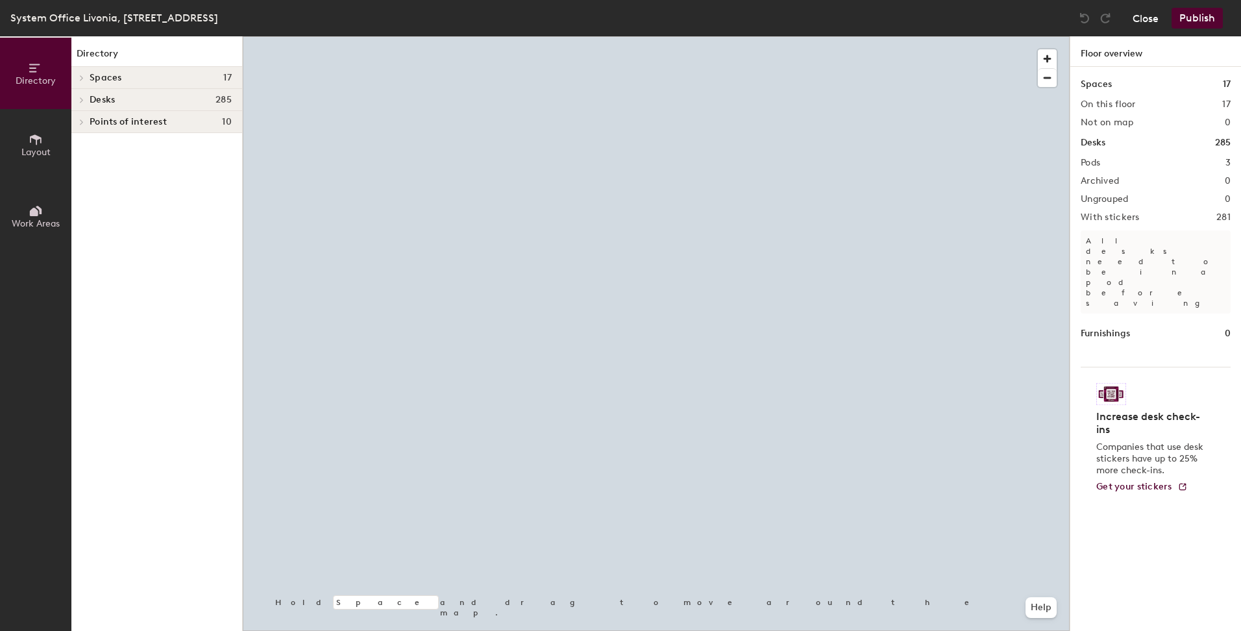
click at [1141, 21] on button "Close" at bounding box center [1146, 18] width 26 height 21
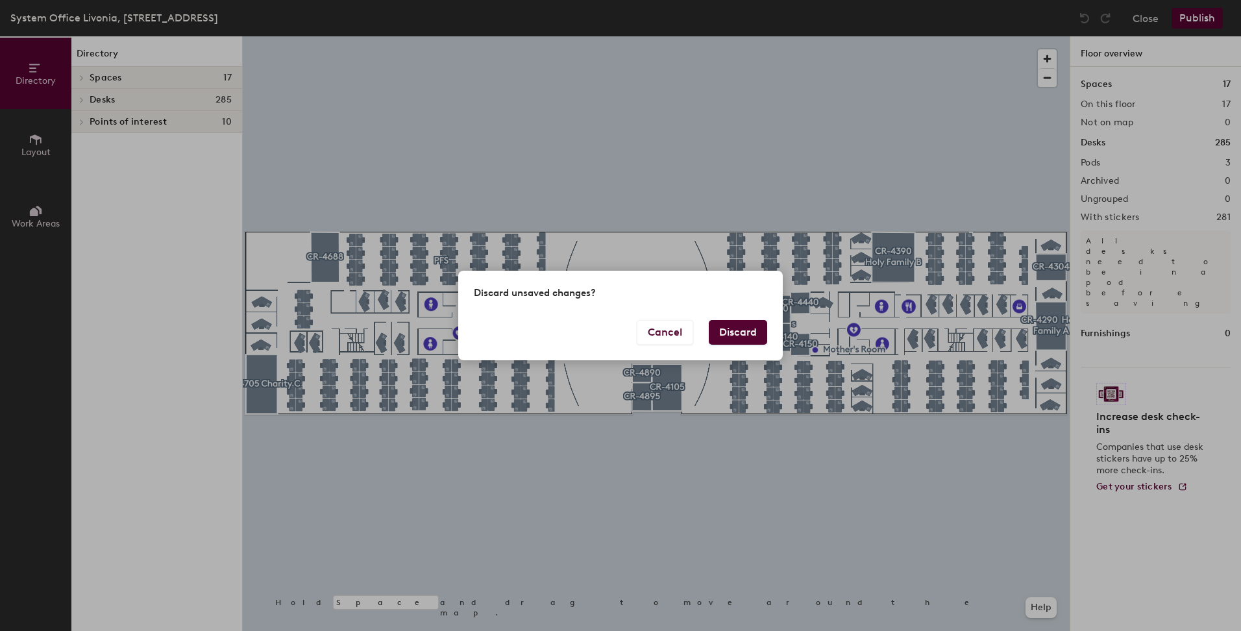
click at [737, 323] on button "Discard" at bounding box center [738, 332] width 58 height 25
